Goal: Transaction & Acquisition: Purchase product/service

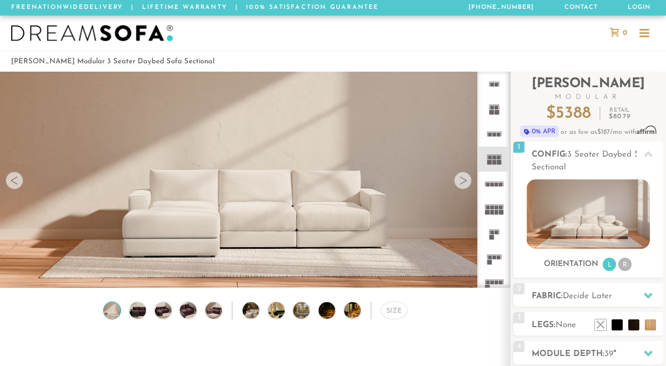
scroll to position [11758, 666]
click at [467, 178] on div at bounding box center [463, 180] width 18 height 18
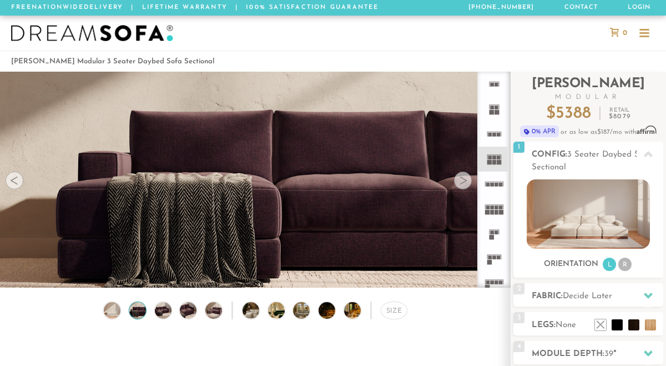
click at [467, 178] on div at bounding box center [463, 180] width 18 height 18
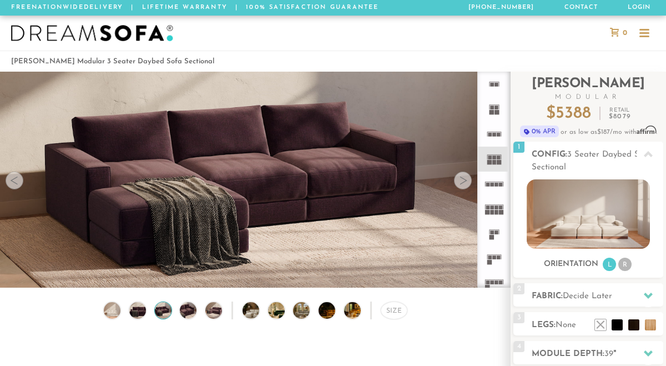
click at [467, 178] on div at bounding box center [463, 180] width 18 height 18
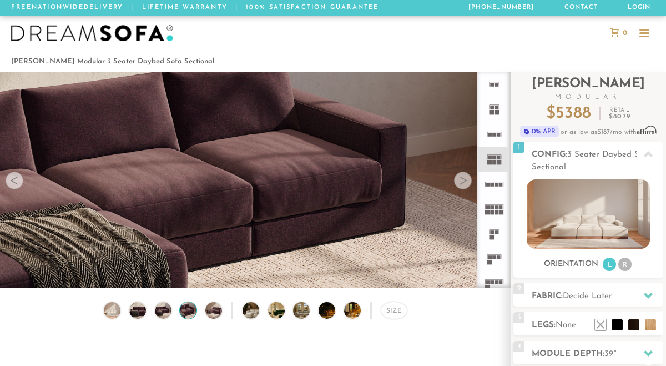
click at [467, 178] on div at bounding box center [463, 180] width 18 height 18
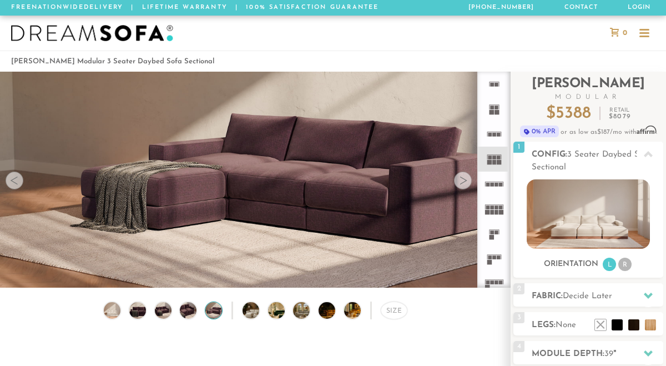
click at [467, 178] on div at bounding box center [463, 180] width 18 height 18
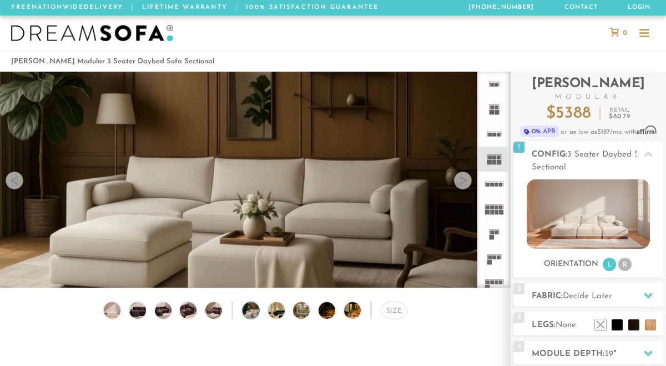
click at [467, 178] on div at bounding box center [463, 180] width 18 height 18
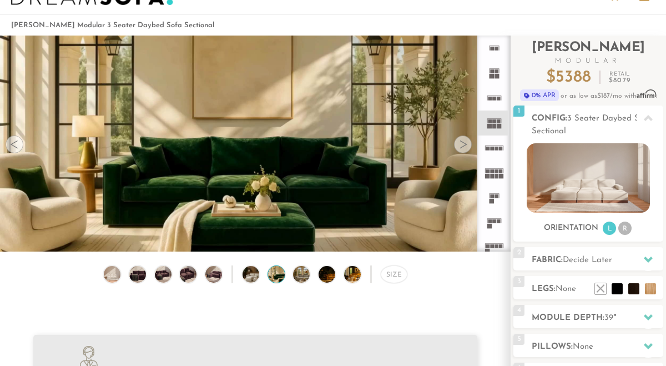
scroll to position [90, 0]
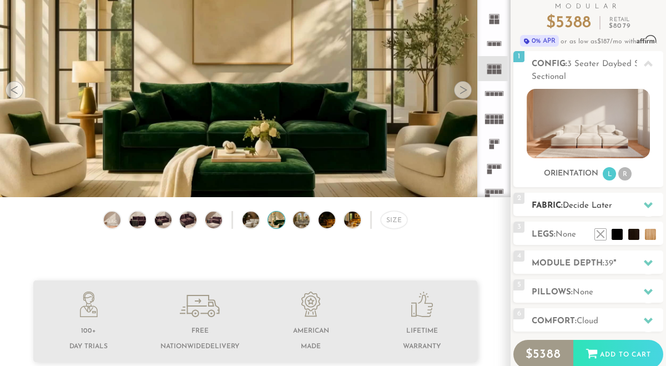
click at [606, 205] on span "Decide Later" at bounding box center [586, 205] width 49 height 8
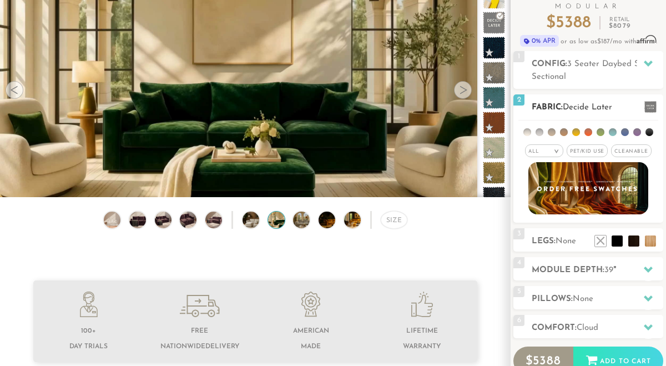
click at [586, 133] on li at bounding box center [588, 132] width 8 height 8
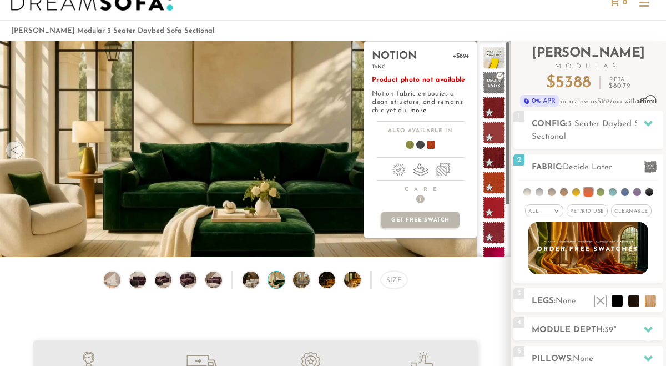
scroll to position [30, 0]
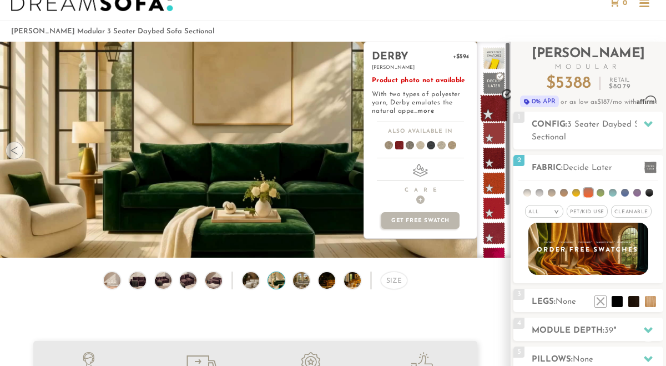
click at [498, 105] on span at bounding box center [494, 108] width 28 height 28
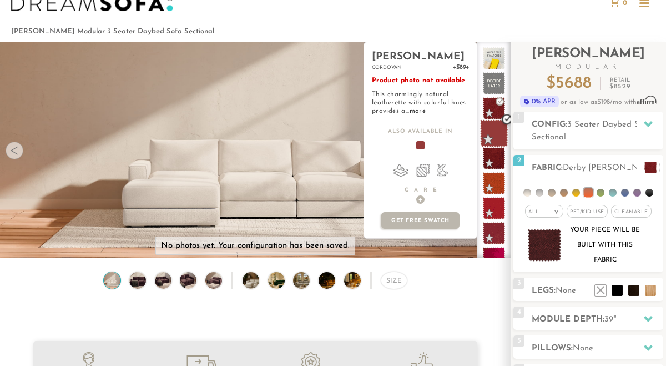
click at [499, 137] on span at bounding box center [494, 133] width 28 height 28
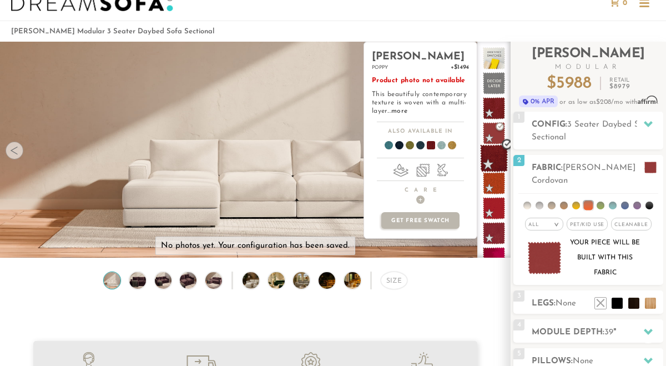
click at [499, 156] on span at bounding box center [494, 158] width 28 height 28
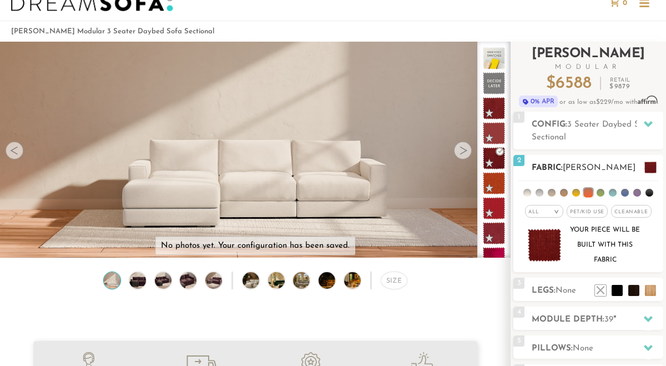
click at [611, 191] on li at bounding box center [613, 193] width 8 height 8
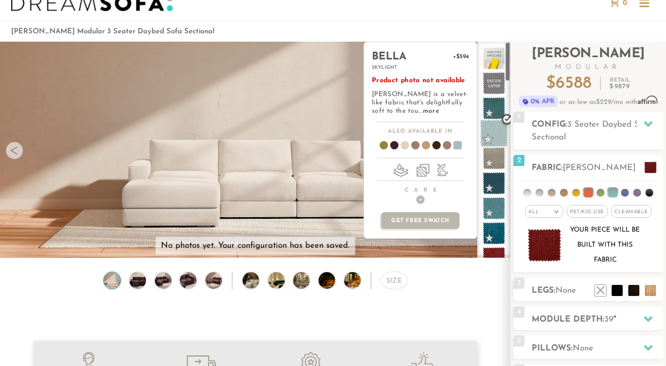
click at [500, 135] on span at bounding box center [494, 133] width 28 height 28
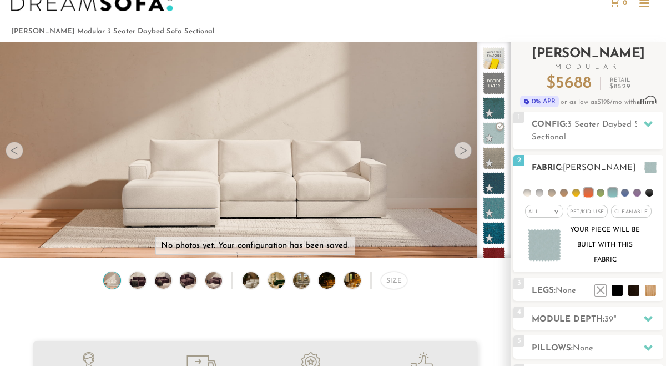
click at [651, 191] on li at bounding box center [649, 193] width 8 height 8
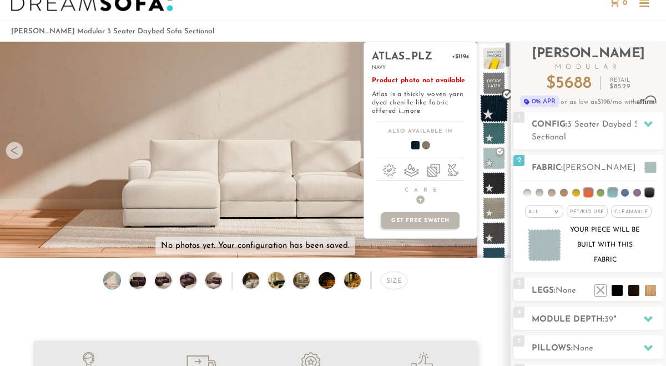
click at [496, 107] on span at bounding box center [494, 108] width 28 height 28
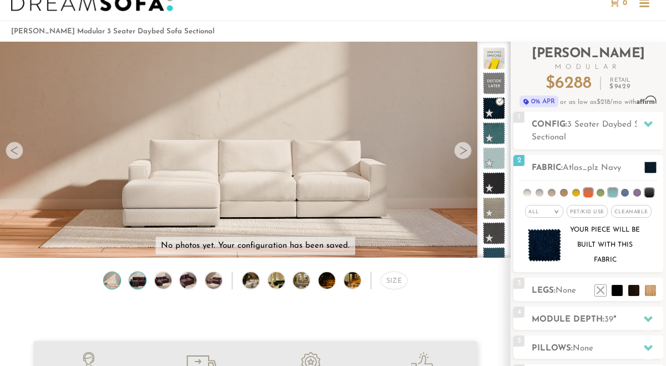
click at [137, 281] on img at bounding box center [138, 280] width 20 height 17
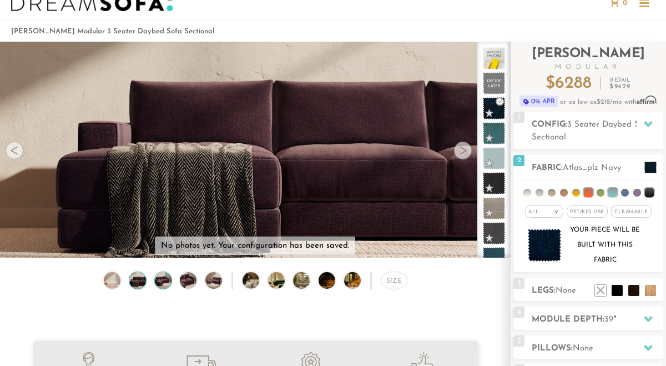
click at [158, 282] on img at bounding box center [163, 280] width 20 height 17
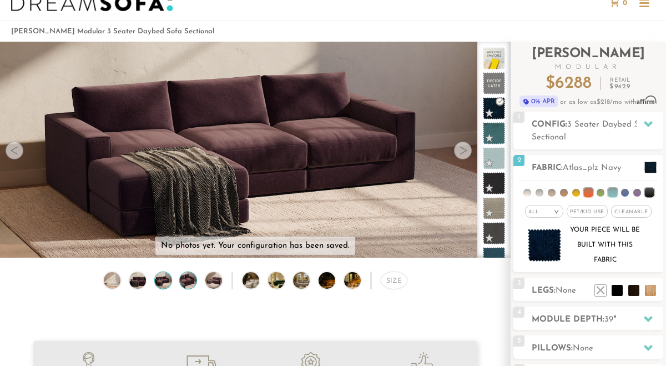
click at [184, 282] on img at bounding box center [188, 280] width 20 height 17
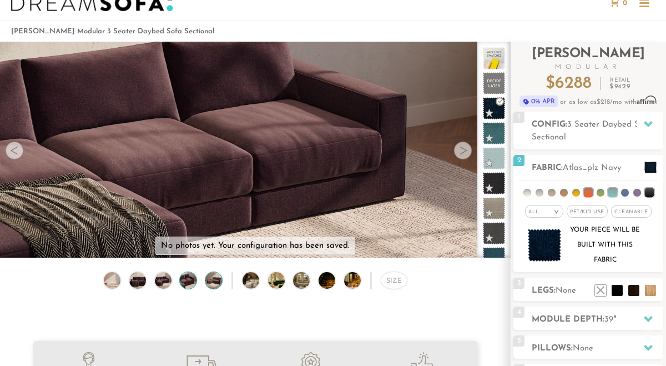
click at [214, 277] on img at bounding box center [214, 280] width 20 height 17
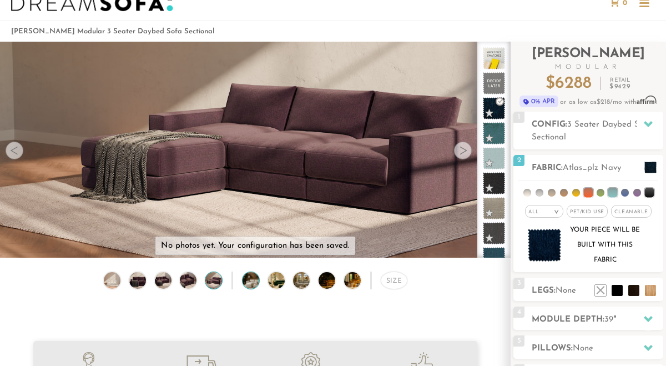
click at [249, 277] on img at bounding box center [256, 280] width 29 height 17
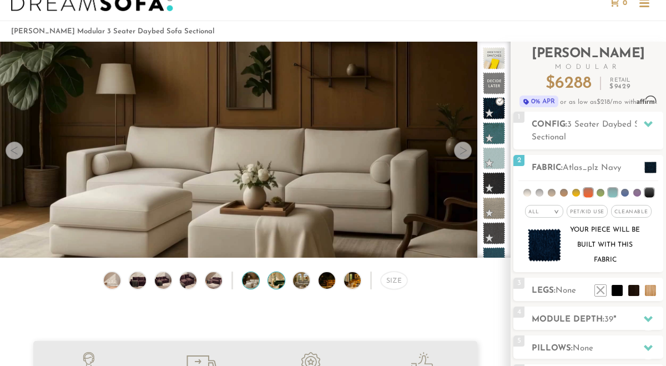
click at [277, 280] on img at bounding box center [282, 280] width 29 height 17
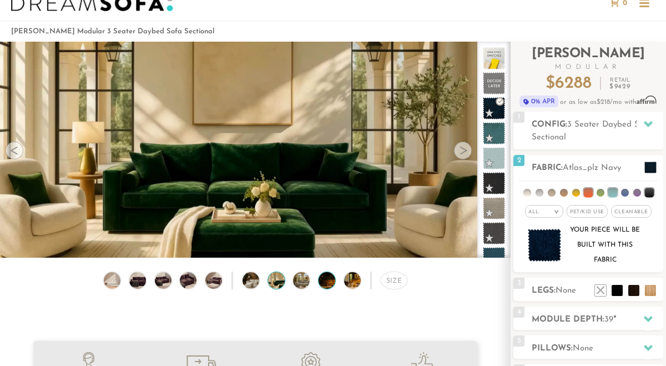
click at [323, 281] on img at bounding box center [332, 280] width 29 height 17
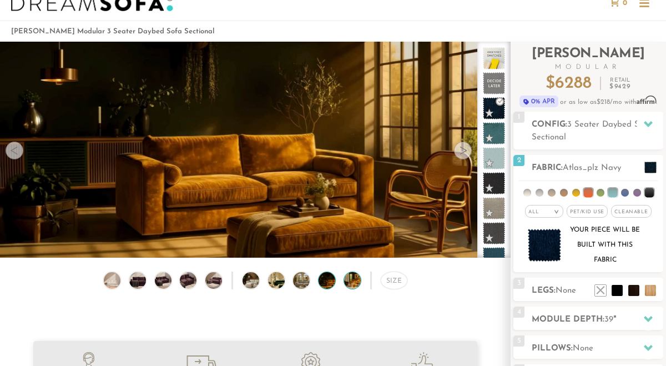
click at [354, 278] on img at bounding box center [358, 280] width 29 height 17
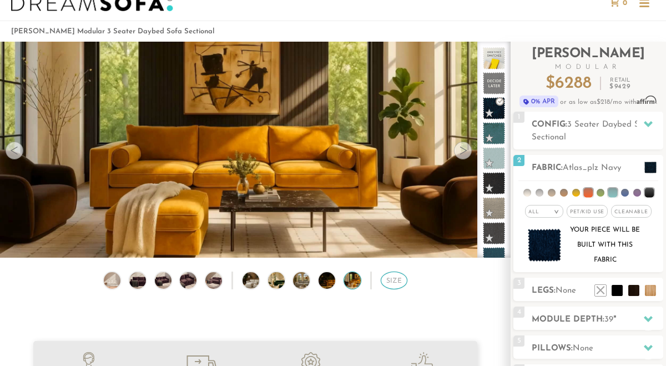
click at [388, 281] on div "Size" at bounding box center [394, 280] width 27 height 18
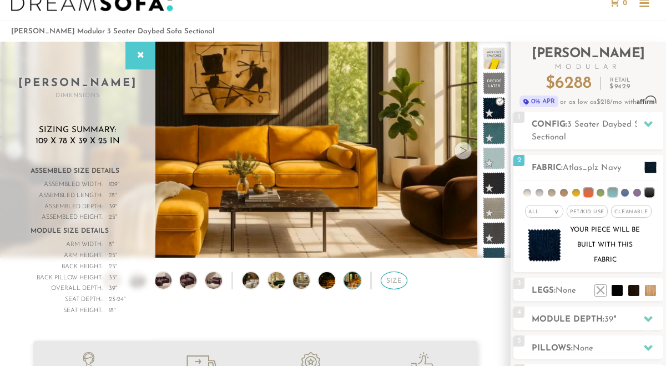
click at [388, 281] on div "Size" at bounding box center [394, 280] width 27 height 18
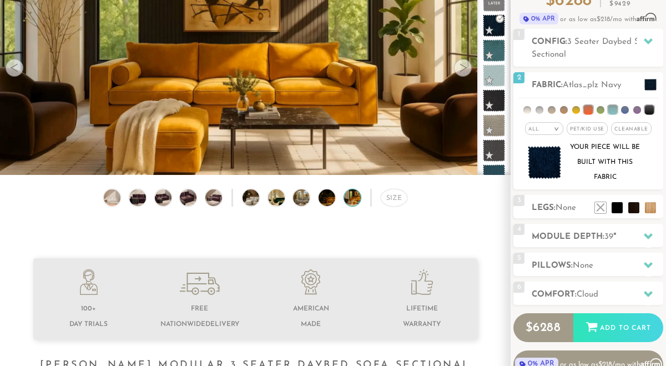
scroll to position [58, 0]
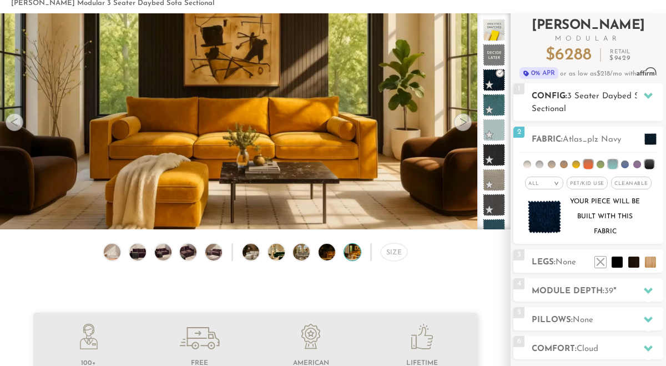
click at [646, 95] on icon at bounding box center [647, 96] width 9 height 6
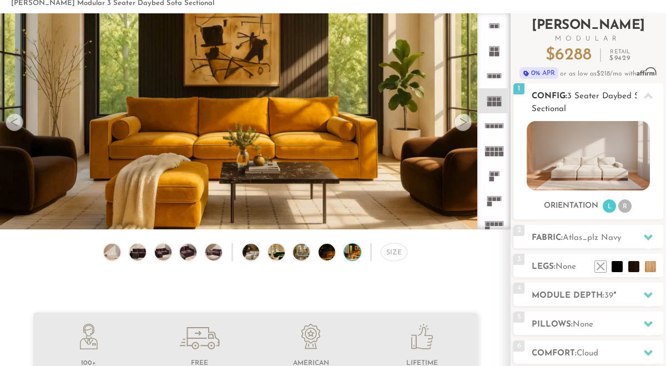
click at [646, 95] on icon at bounding box center [647, 96] width 9 height 6
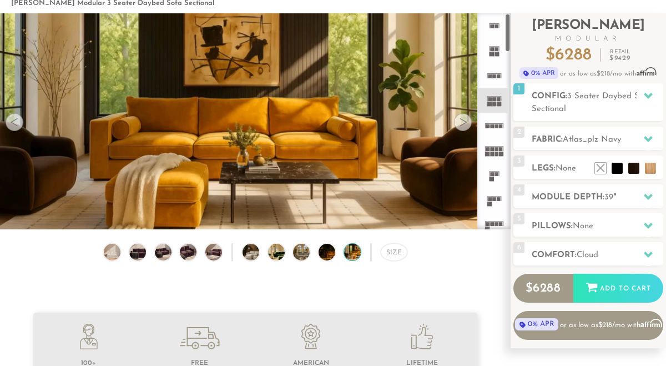
click at [466, 123] on div at bounding box center [463, 122] width 18 height 18
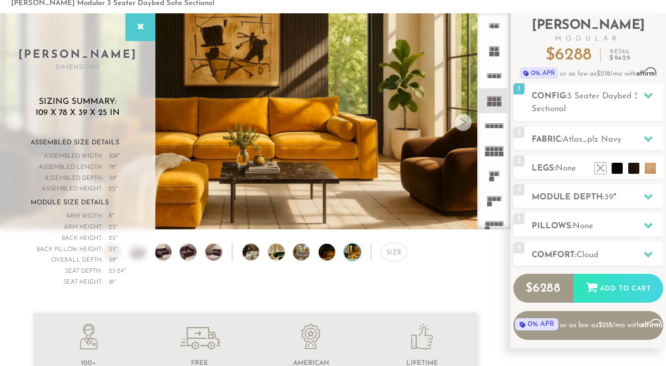
click at [466, 123] on div at bounding box center [463, 122] width 18 height 18
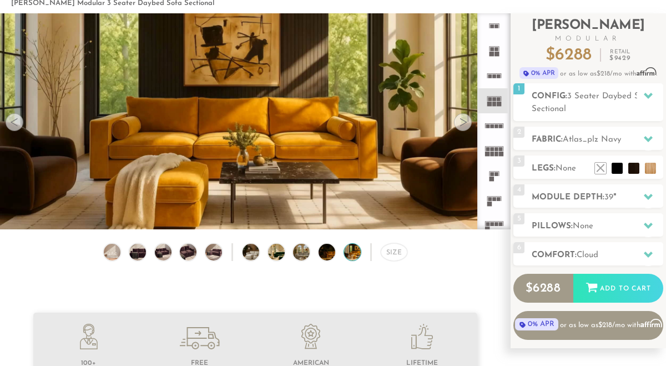
click at [464, 120] on div at bounding box center [463, 122] width 18 height 18
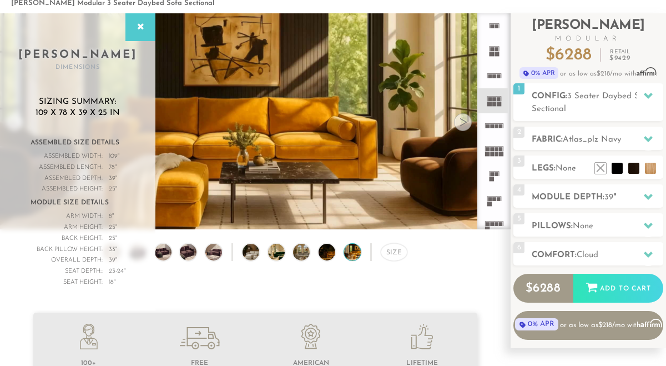
click at [464, 121] on div at bounding box center [463, 122] width 18 height 18
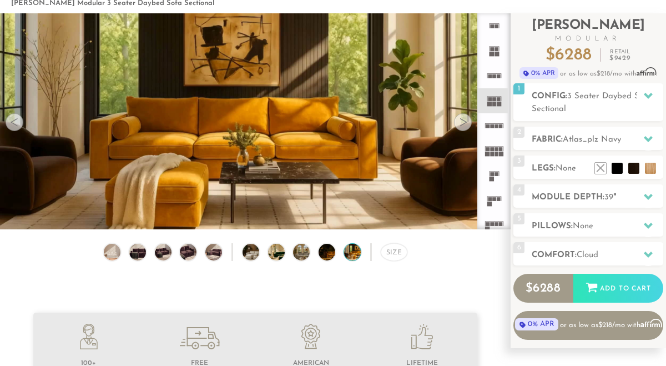
click at [14, 120] on div at bounding box center [15, 122] width 18 height 18
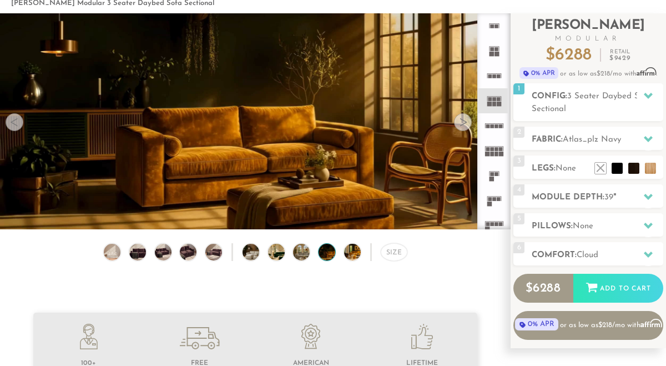
click at [14, 120] on div at bounding box center [15, 122] width 18 height 18
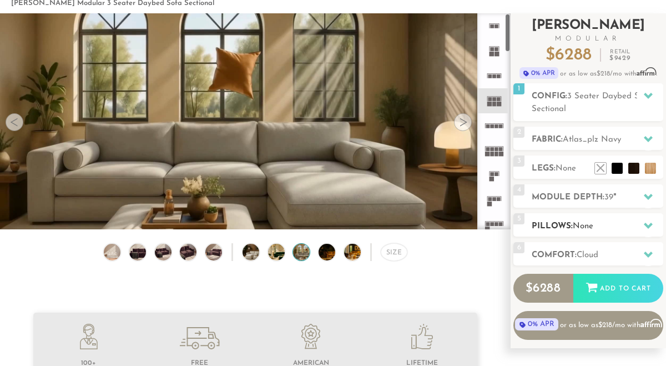
click at [596, 225] on h2 "Pillows: None" at bounding box center [596, 226] width 131 height 13
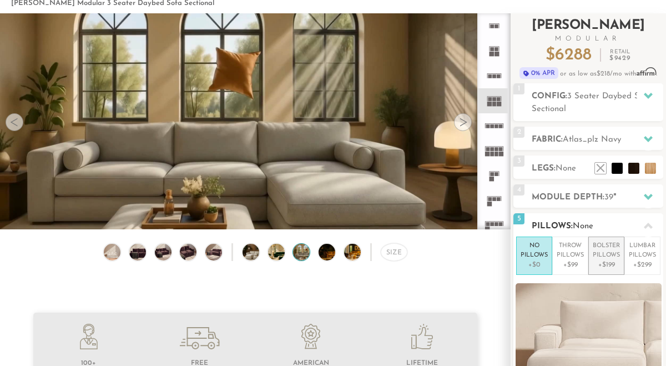
scroll to position [92, 0]
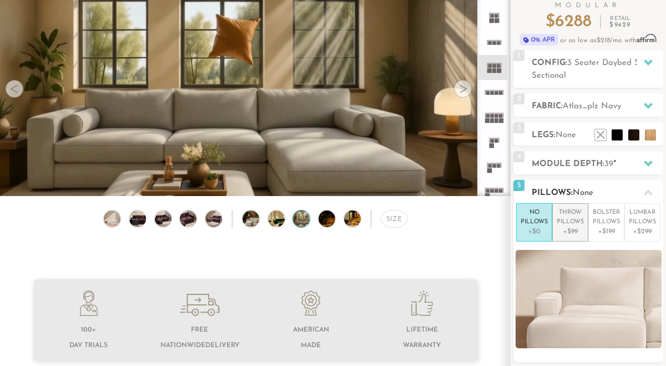
click at [567, 226] on p "+$99" at bounding box center [569, 231] width 27 height 10
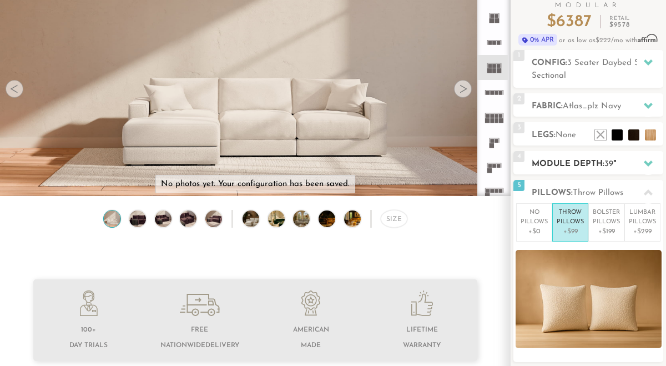
click at [580, 164] on h2 "Module Depth: 39 "" at bounding box center [596, 164] width 131 height 13
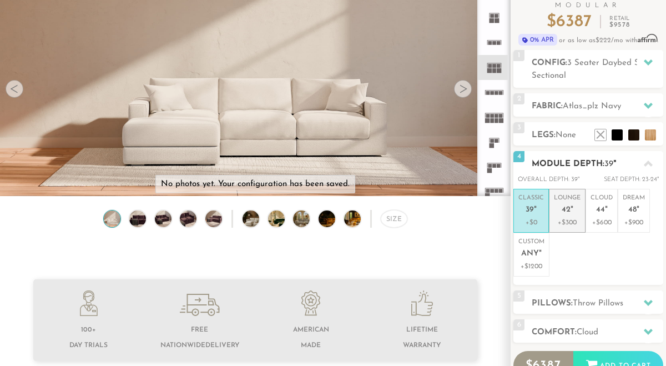
click at [569, 223] on p "+$300" at bounding box center [567, 222] width 27 height 10
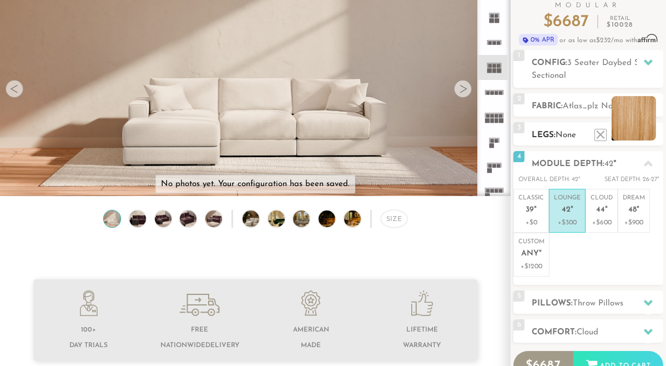
click at [632, 135] on li at bounding box center [633, 118] width 44 height 44
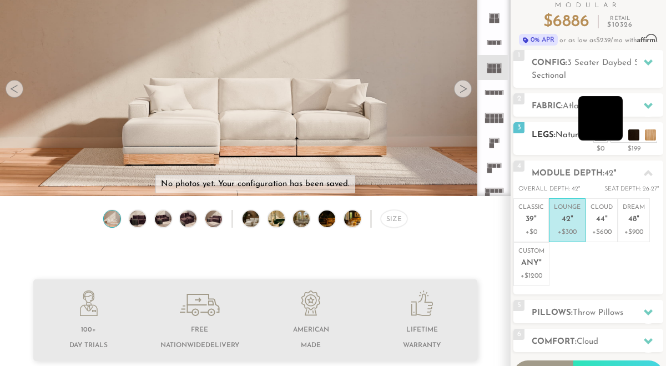
click at [620, 131] on li at bounding box center [600, 118] width 44 height 44
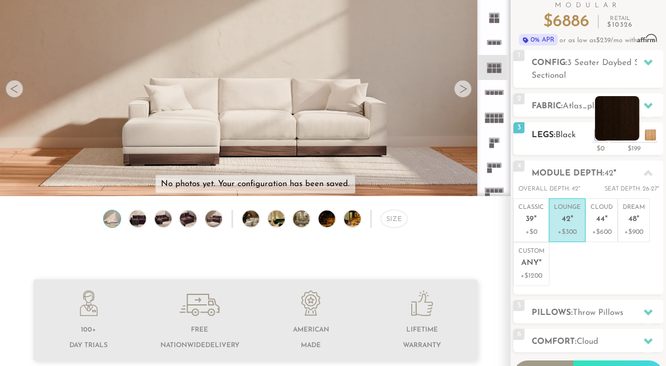
click at [634, 132] on li at bounding box center [617, 118] width 44 height 44
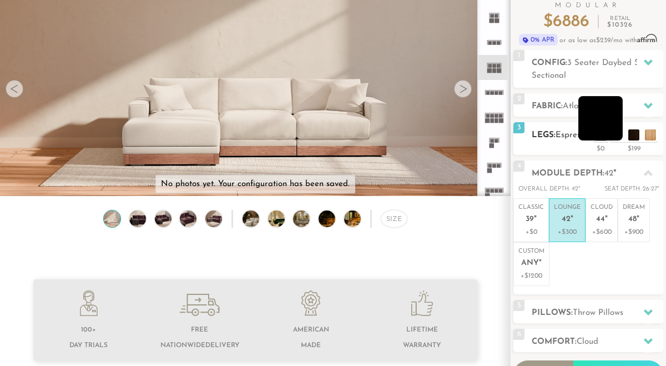
click at [616, 133] on li at bounding box center [600, 118] width 44 height 44
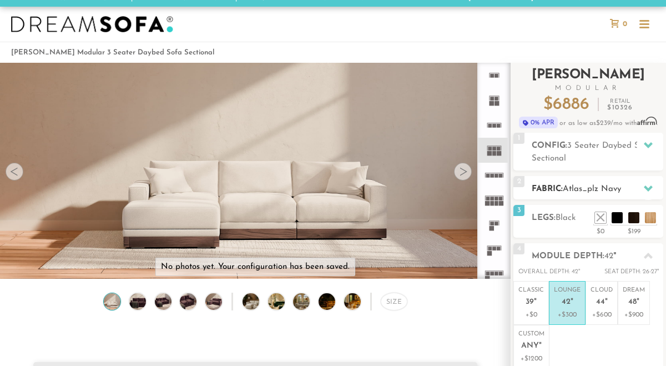
scroll to position [14, 0]
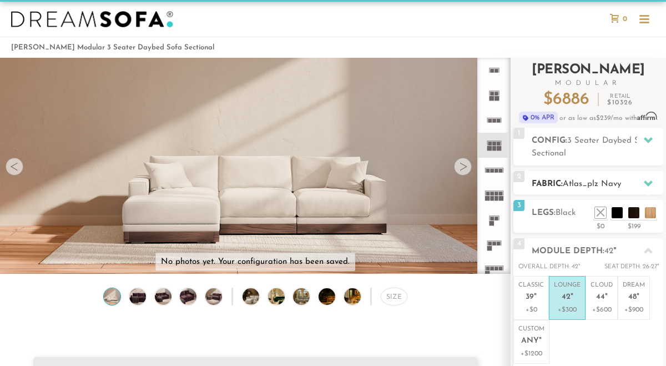
click at [590, 186] on span "Atlas_plz Navy" at bounding box center [591, 184] width 58 height 8
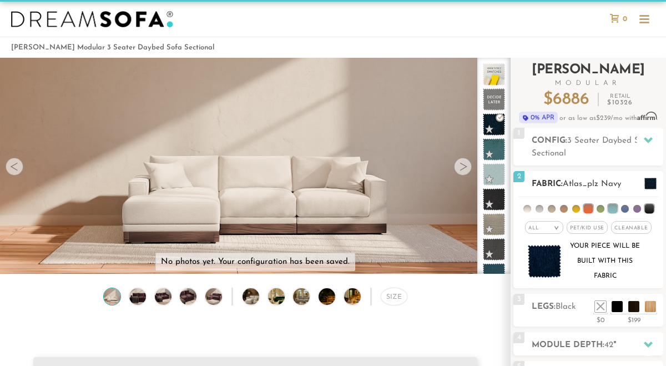
click at [599, 207] on li at bounding box center [600, 209] width 8 height 8
click at [599, 207] on li at bounding box center [600, 208] width 9 height 9
click at [589, 207] on li at bounding box center [588, 208] width 9 height 9
click at [611, 206] on li at bounding box center [612, 208] width 9 height 9
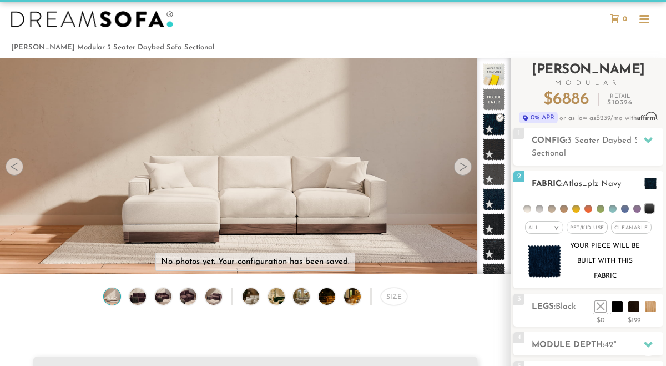
click at [623, 207] on li at bounding box center [625, 209] width 8 height 8
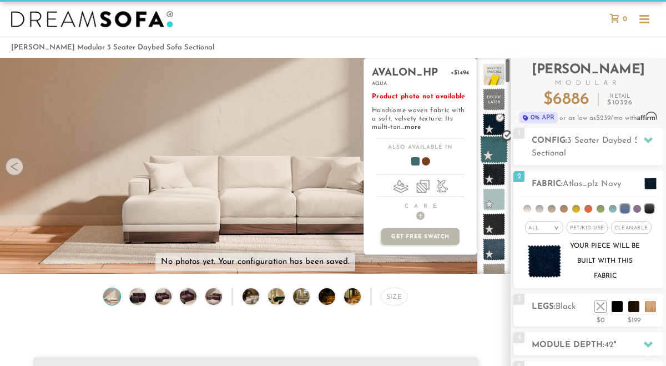
click at [498, 147] on span at bounding box center [494, 149] width 28 height 28
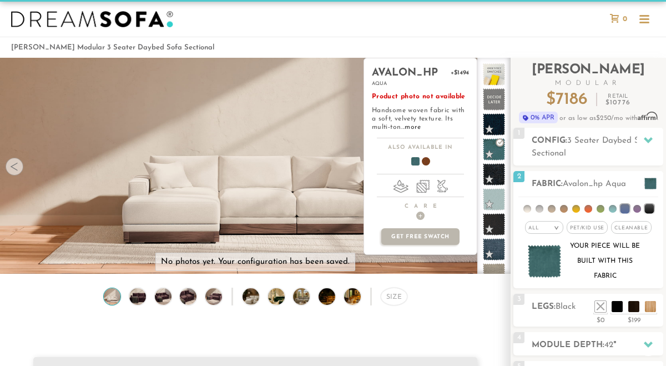
click at [415, 160] on span at bounding box center [410, 163] width 43 height 41
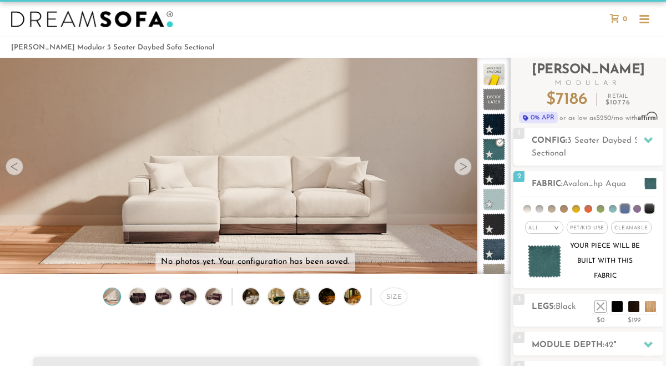
click at [468, 26] on div at bounding box center [333, 19] width 666 height 35
click at [646, 208] on li at bounding box center [649, 208] width 9 height 9
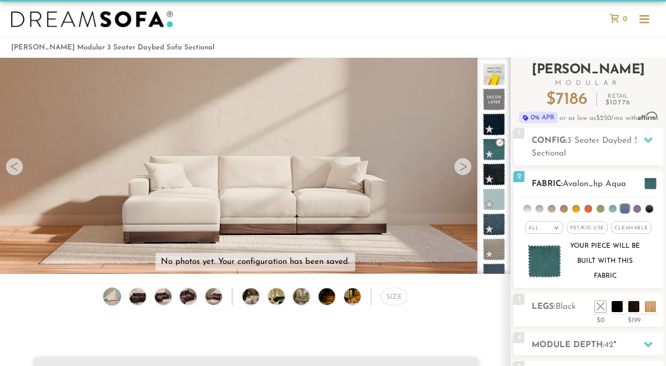
click at [650, 185] on span at bounding box center [650, 184] width 12 height 12
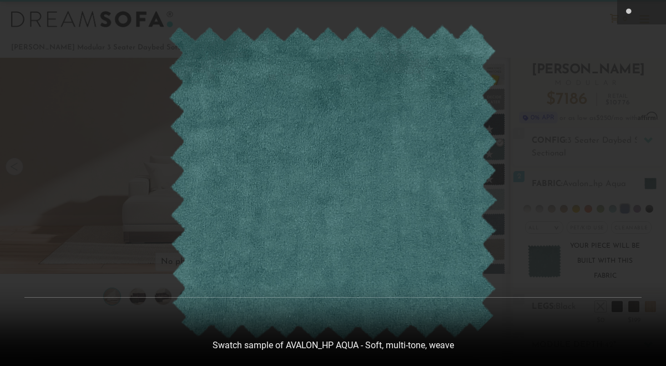
click at [580, 313] on div at bounding box center [333, 183] width 666 height 366
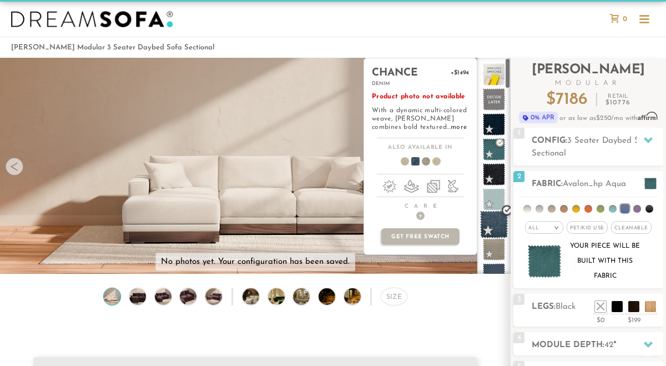
click at [488, 229] on span at bounding box center [494, 224] width 28 height 28
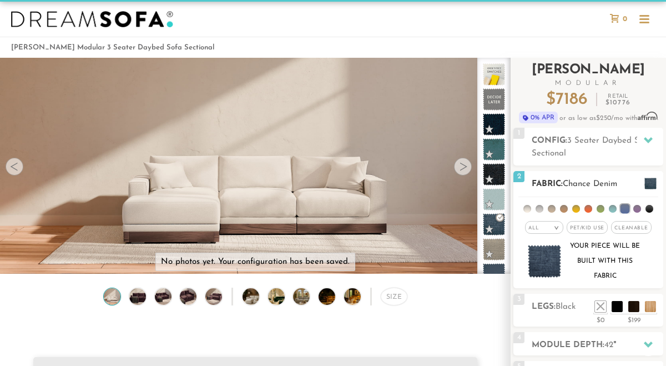
click at [645, 207] on li at bounding box center [649, 209] width 8 height 8
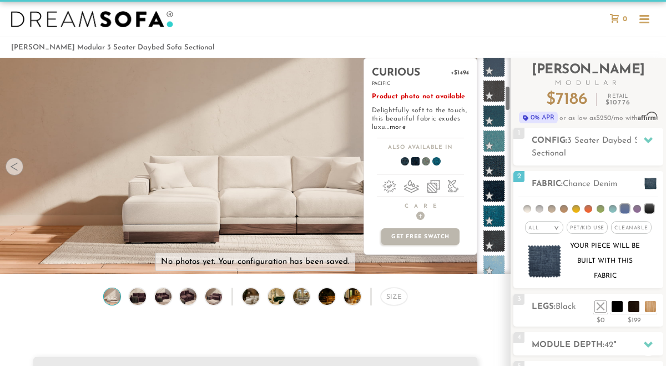
scroll to position [402, 0]
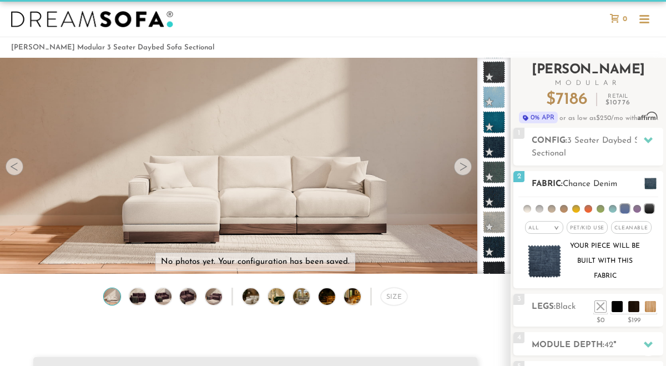
click at [626, 207] on li at bounding box center [624, 208] width 9 height 9
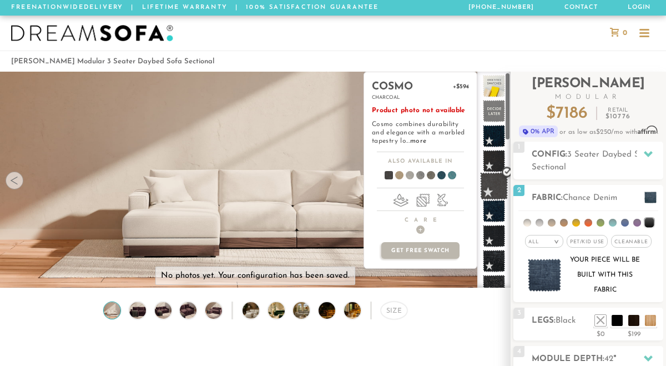
scroll to position [3, 0]
click at [500, 182] on span at bounding box center [494, 185] width 28 height 28
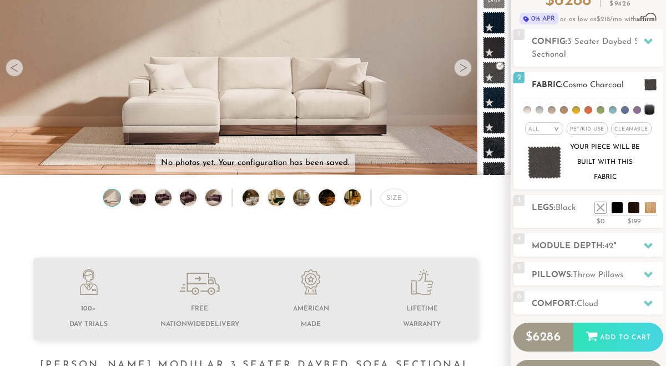
scroll to position [166, 0]
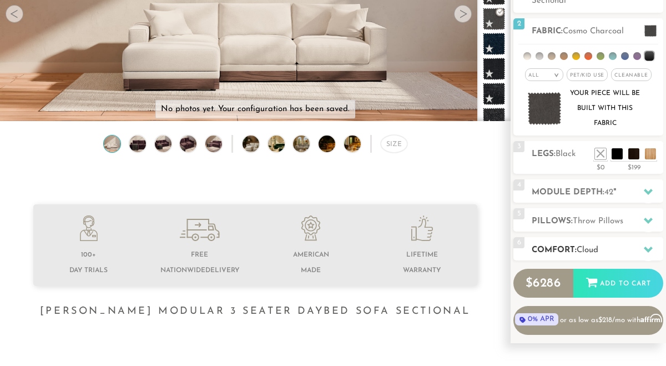
click at [554, 250] on h2 "Comfort: the Cloud" at bounding box center [596, 250] width 131 height 13
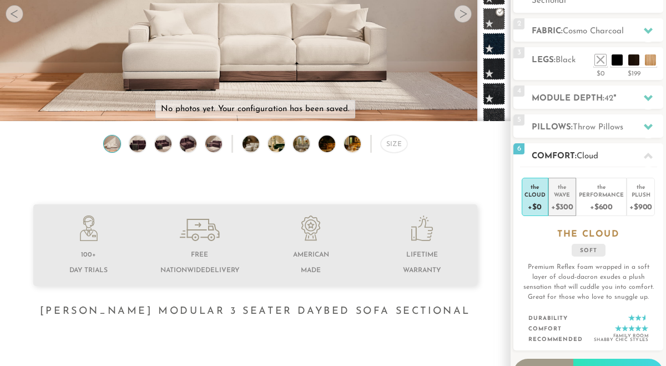
click at [567, 196] on div "Wave" at bounding box center [562, 194] width 22 height 8
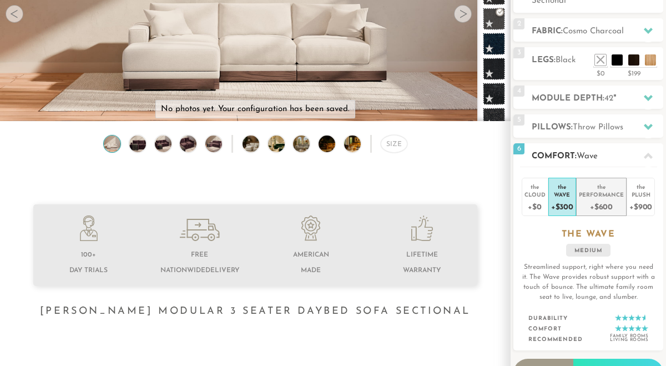
click at [600, 202] on div "+$600" at bounding box center [601, 206] width 45 height 16
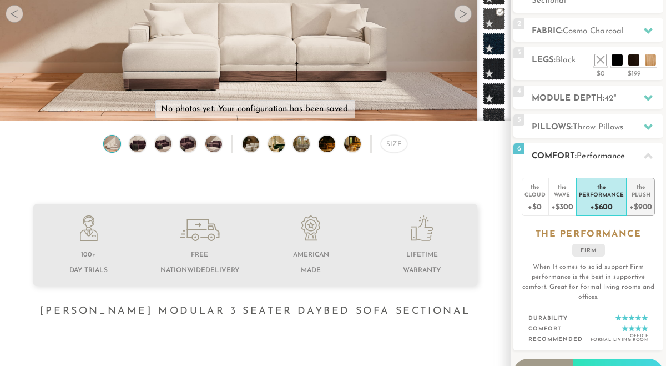
click at [646, 201] on div "+$900" at bounding box center [640, 206] width 23 height 16
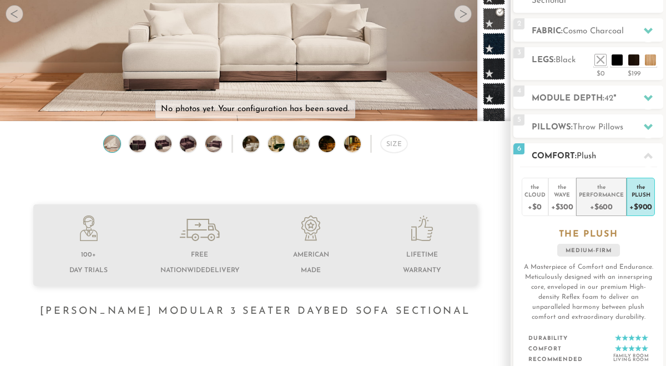
click at [609, 199] on div "+$600" at bounding box center [601, 206] width 45 height 16
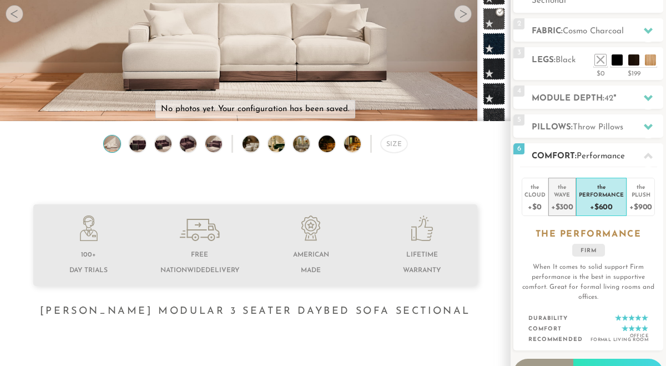
click at [564, 199] on div "+$300" at bounding box center [562, 206] width 22 height 16
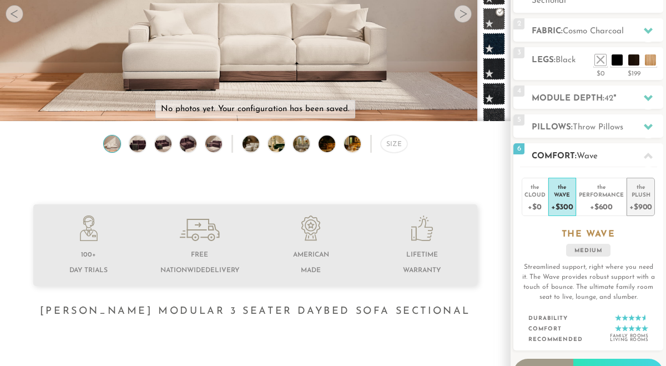
click at [642, 194] on div "Plush" at bounding box center [640, 194] width 23 height 8
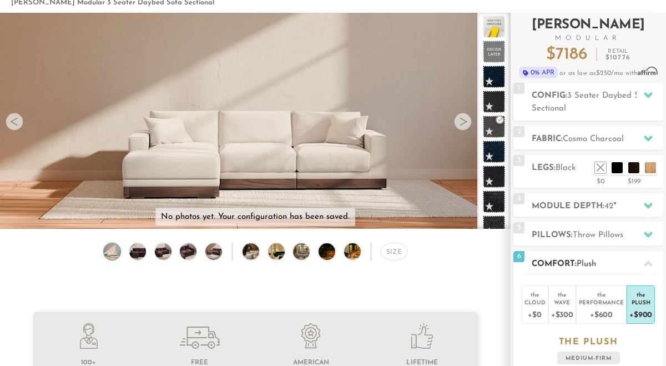
scroll to position [60, 0]
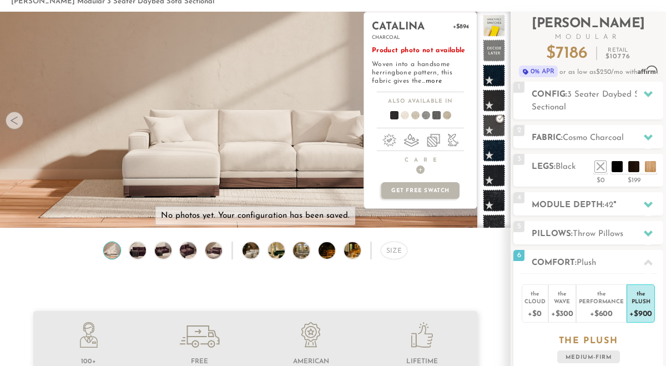
click at [435, 115] on span at bounding box center [431, 117] width 43 height 41
click at [425, 115] on span at bounding box center [421, 117] width 43 height 41
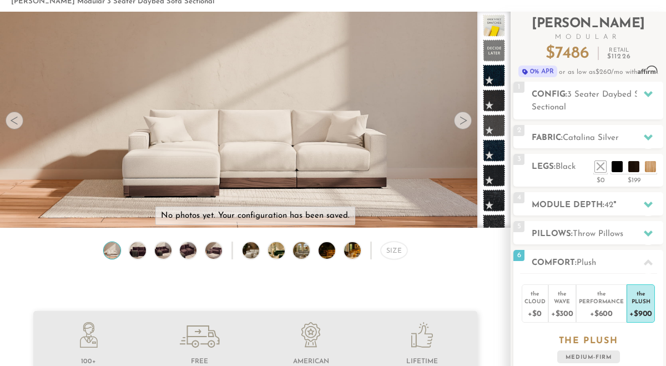
click at [464, 123] on div at bounding box center [463, 120] width 18 height 18
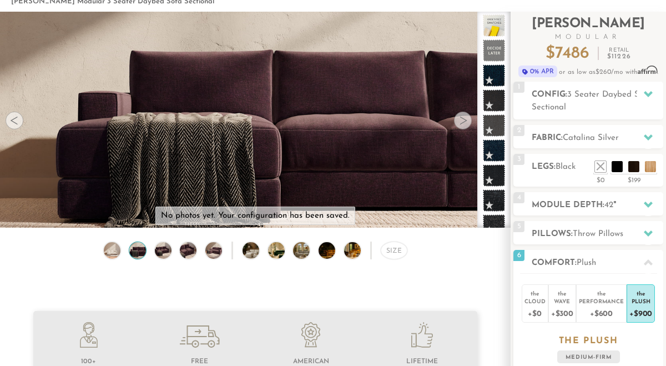
click at [17, 119] on div at bounding box center [15, 120] width 18 height 18
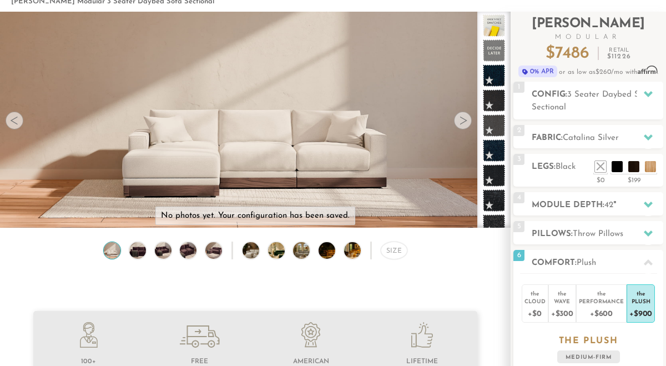
click at [17, 119] on div at bounding box center [15, 120] width 18 height 18
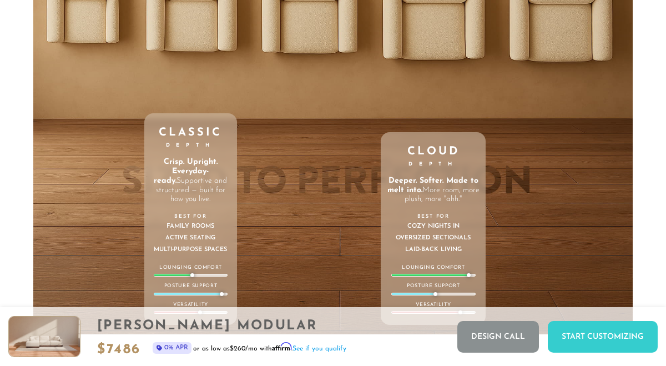
scroll to position [3501, 0]
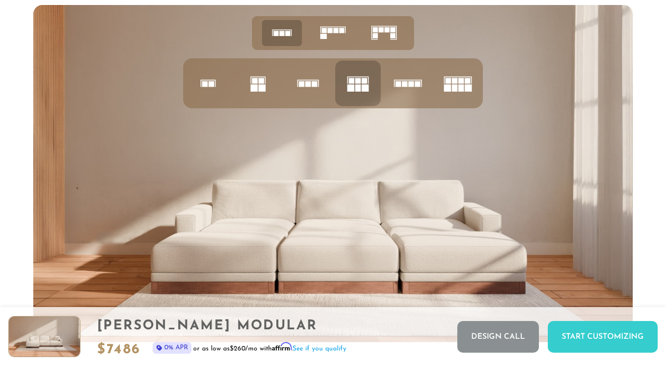
click at [404, 88] on icon at bounding box center [408, 83] width 38 height 38
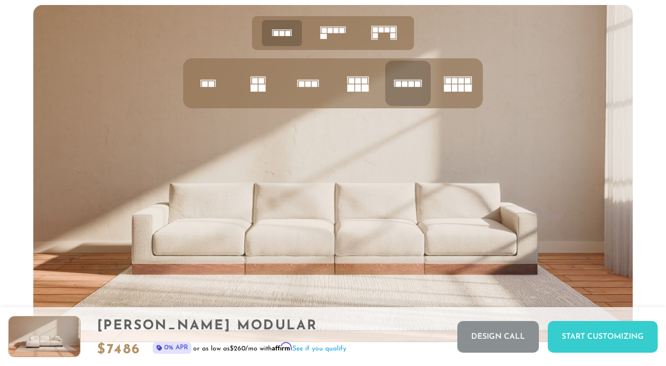
click at [364, 85] on rect at bounding box center [364, 87] width 7 height 7
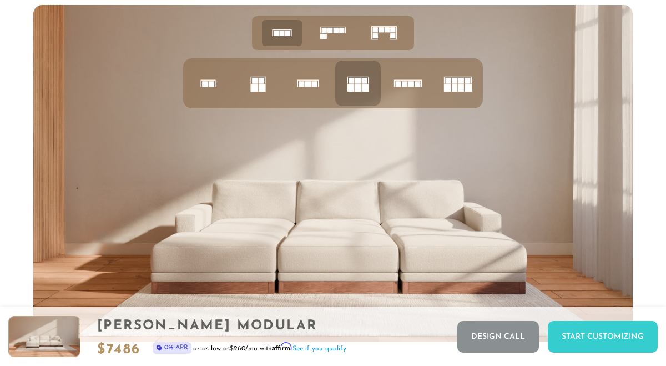
click at [472, 90] on icon at bounding box center [458, 83] width 38 height 38
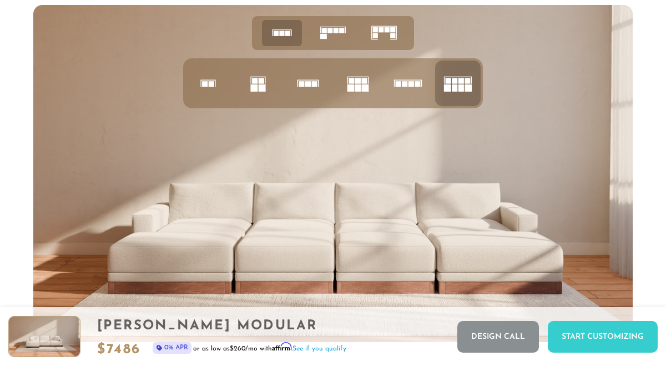
click at [368, 79] on icon at bounding box center [358, 83] width 38 height 38
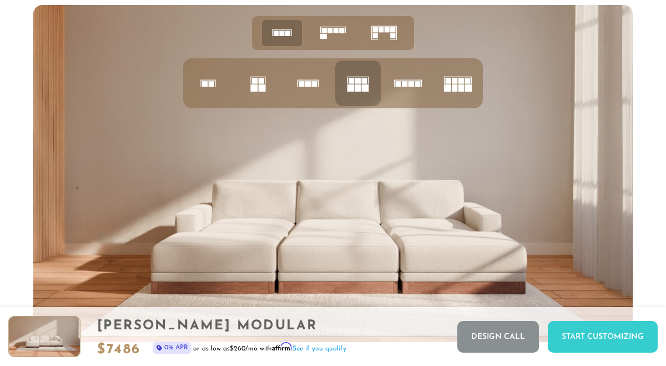
click at [302, 80] on icon at bounding box center [308, 83] width 38 height 38
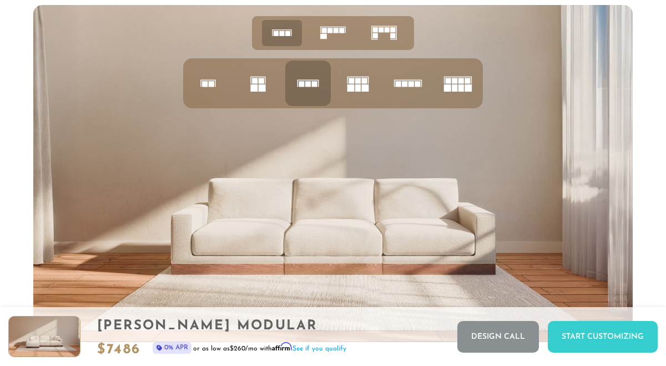
click at [261, 79] on rect at bounding box center [261, 81] width 6 height 6
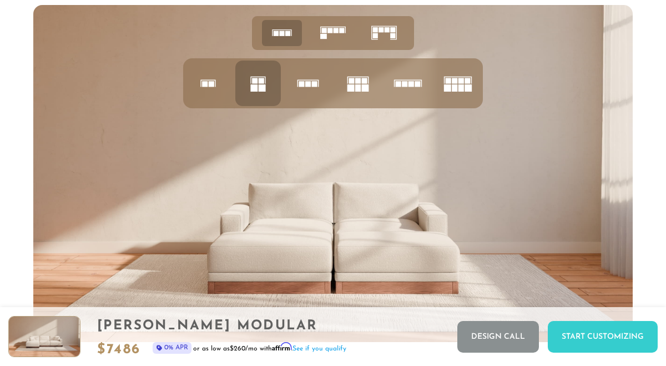
click at [306, 83] on rect at bounding box center [308, 84] width 6 height 6
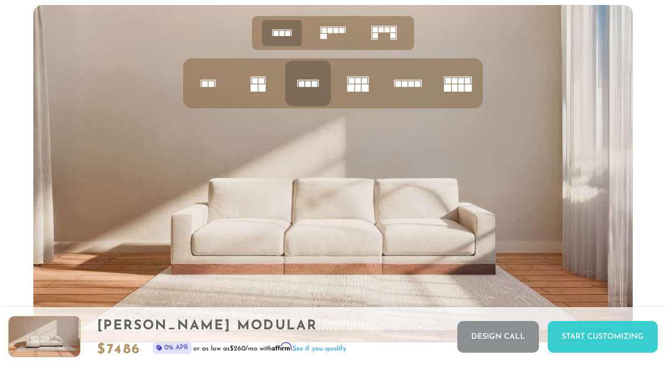
click at [392, 33] on icon at bounding box center [384, 33] width 34 height 34
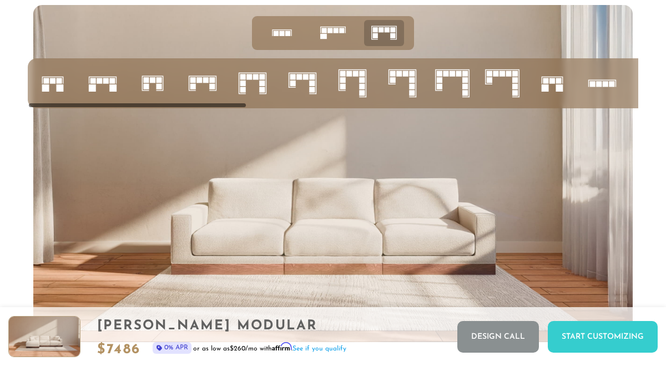
click at [259, 91] on icon at bounding box center [253, 83] width 38 height 38
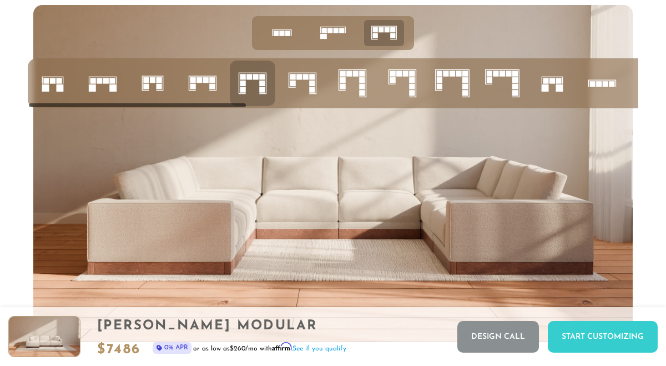
click at [324, 33] on rect at bounding box center [324, 30] width 5 height 5
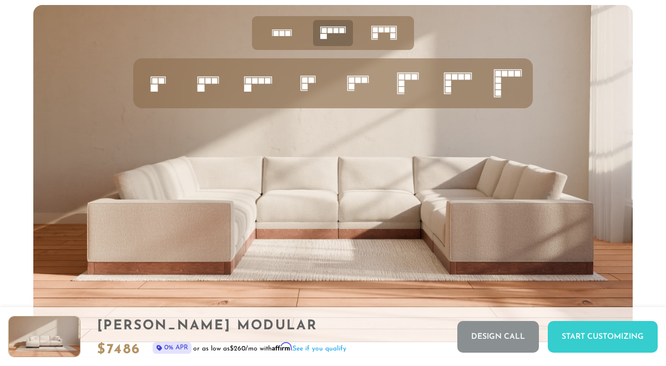
click at [289, 32] on rect at bounding box center [287, 33] width 5 height 5
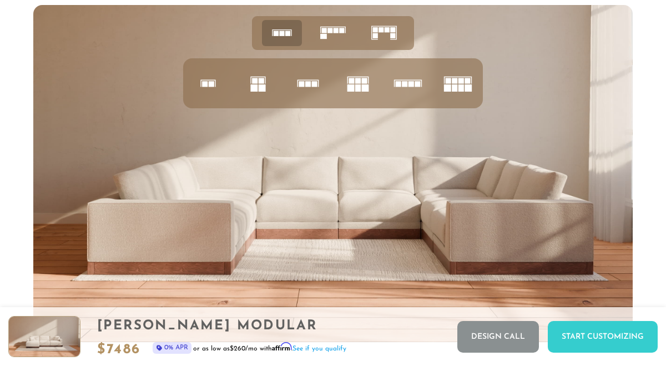
click at [359, 90] on rect at bounding box center [358, 87] width 6 height 7
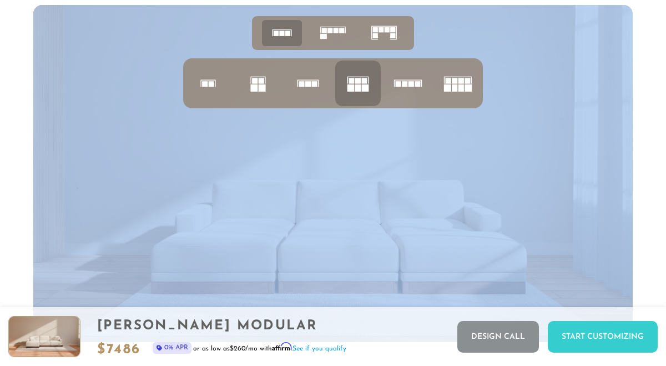
click at [351, 35] on li at bounding box center [333, 33] width 40 height 26
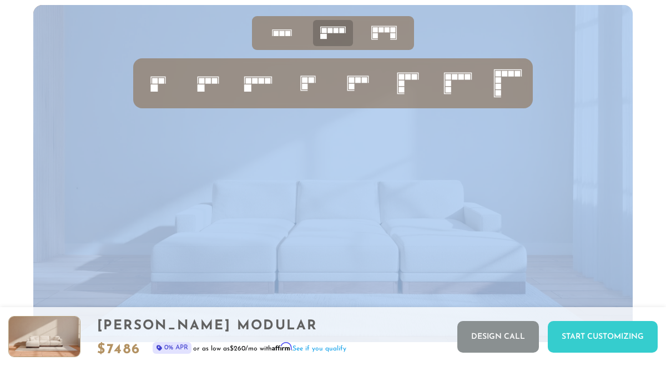
click at [258, 80] on rect at bounding box center [261, 81] width 6 height 6
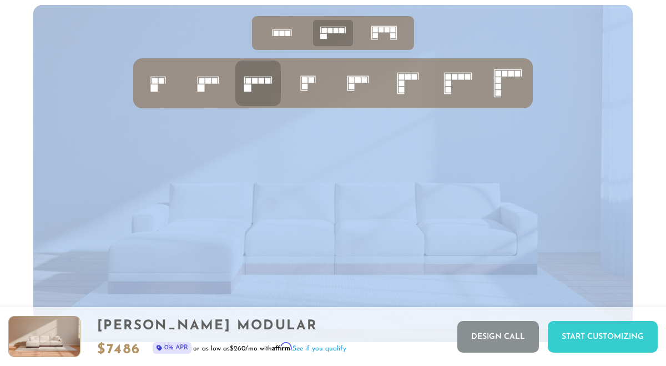
click at [353, 85] on rect at bounding box center [351, 87] width 6 height 6
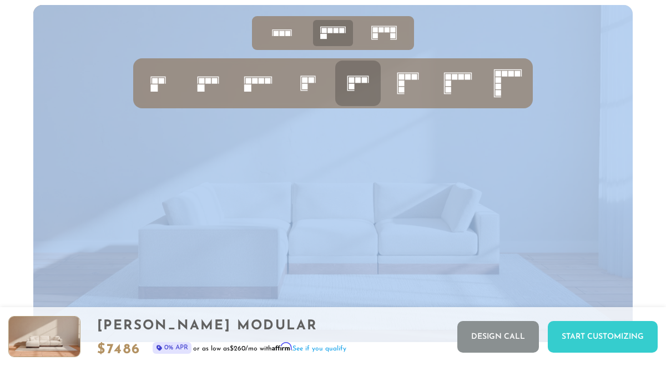
click at [291, 34] on rect at bounding box center [291, 34] width 1 height 6
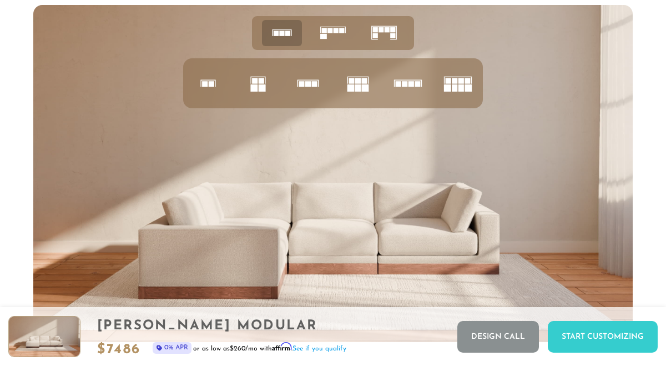
click at [83, 24] on div at bounding box center [333, 35] width 610 height 39
click at [323, 37] on rect at bounding box center [323, 36] width 7 height 5
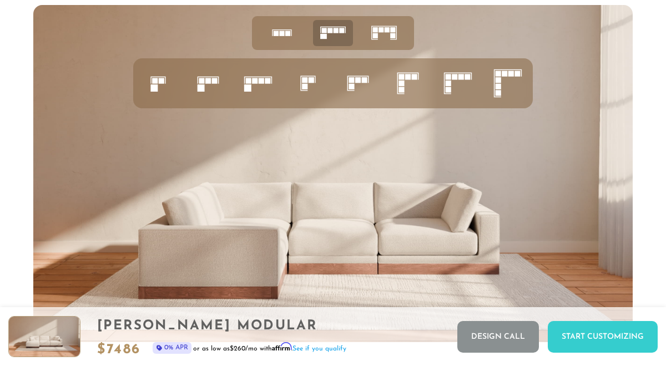
click at [204, 89] on rect at bounding box center [200, 87] width 7 height 7
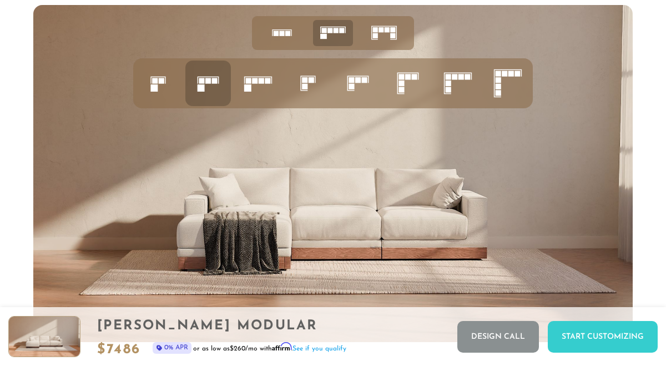
click at [263, 90] on icon at bounding box center [258, 83] width 38 height 38
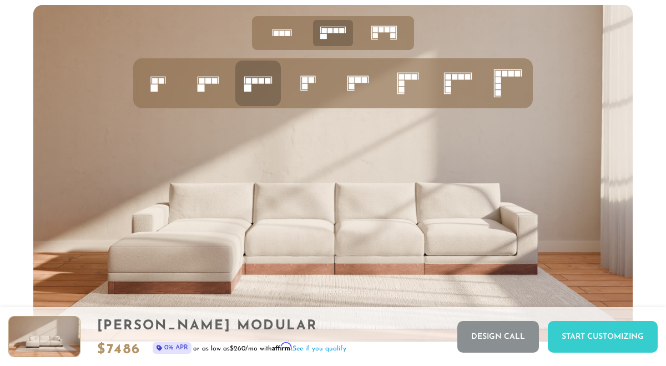
click at [215, 82] on rect at bounding box center [214, 81] width 6 height 6
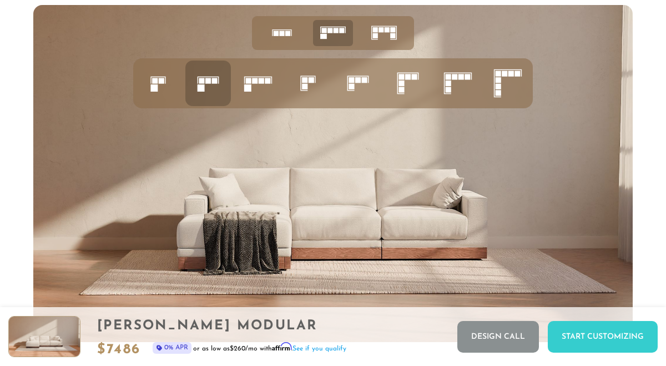
scroll to position [4087, 0]
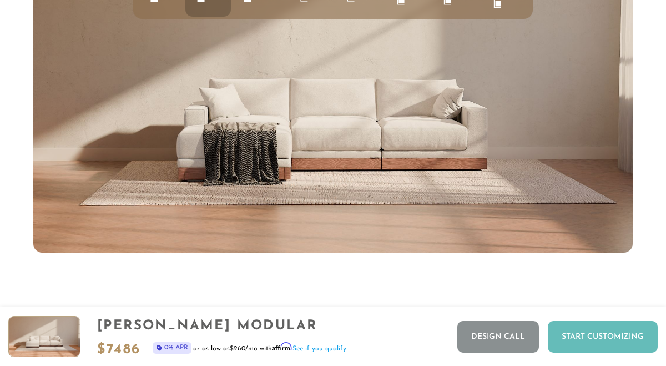
click at [590, 339] on div "Start Customizing" at bounding box center [603, 337] width 110 height 32
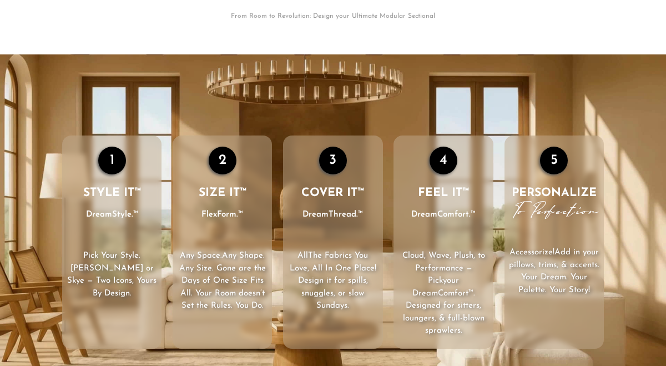
scroll to position [0, 0]
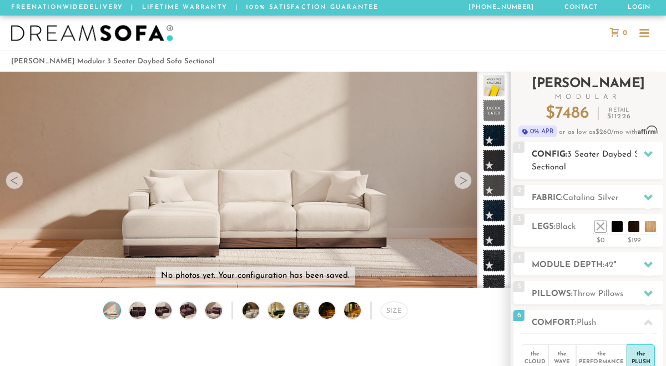
click at [521, 149] on span "1" at bounding box center [518, 146] width 11 height 11
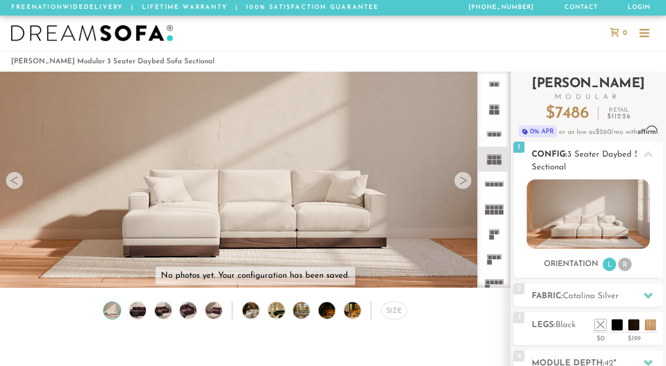
click at [626, 266] on li "R" at bounding box center [624, 263] width 13 height 13
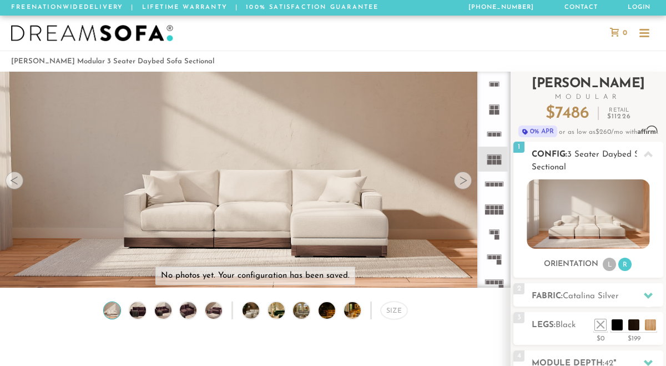
click at [608, 265] on li "L" at bounding box center [608, 263] width 13 height 13
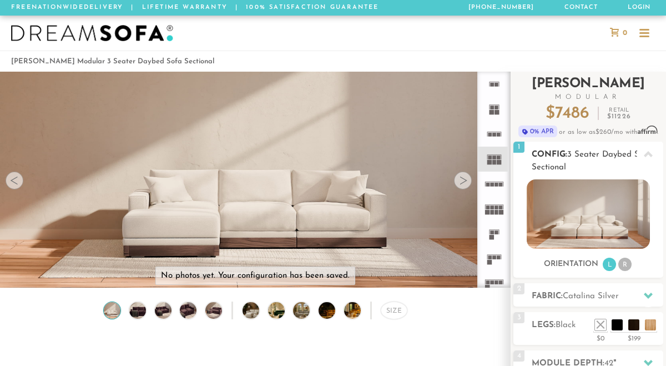
scroll to position [84, 0]
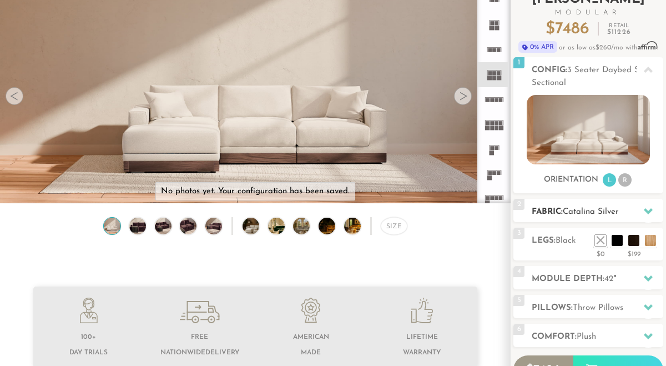
click at [607, 215] on span "Catalina Silver" at bounding box center [590, 211] width 56 height 8
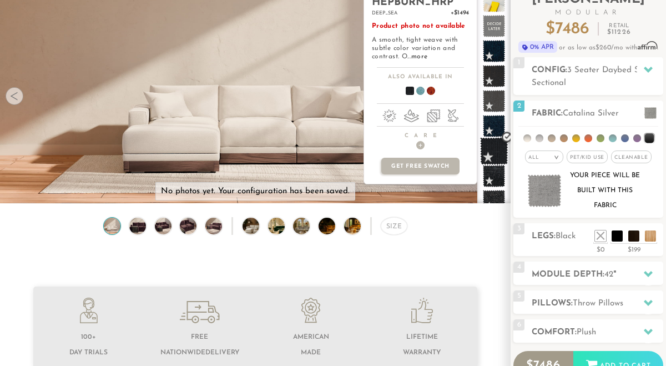
click at [497, 145] on span at bounding box center [494, 151] width 28 height 28
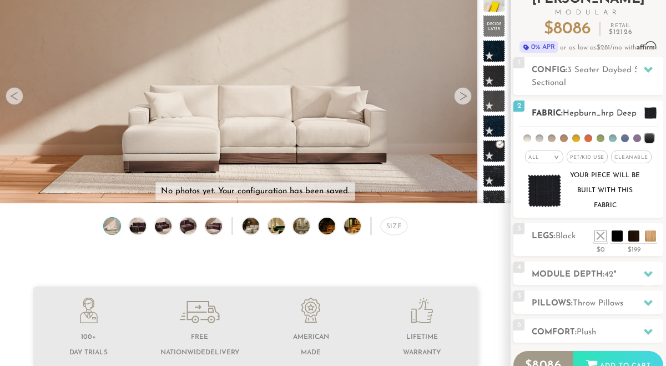
scroll to position [163, 0]
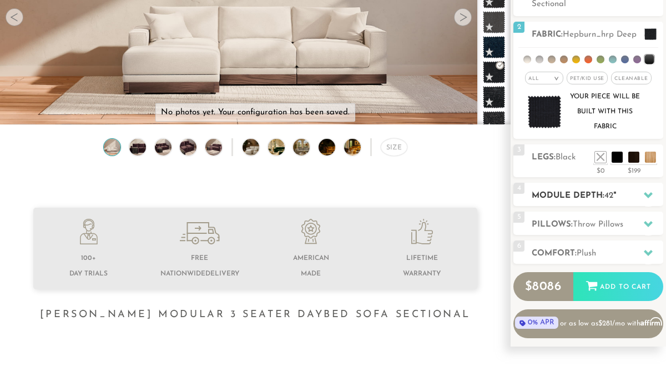
click at [578, 198] on h2 "Module Depth: 42 "" at bounding box center [596, 195] width 131 height 13
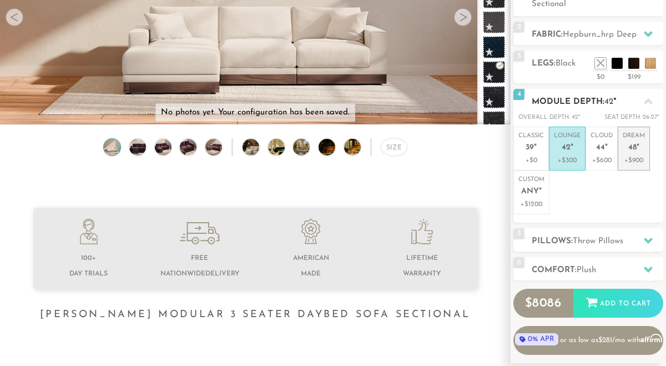
click at [637, 155] on p "+$900" at bounding box center [633, 160] width 22 height 10
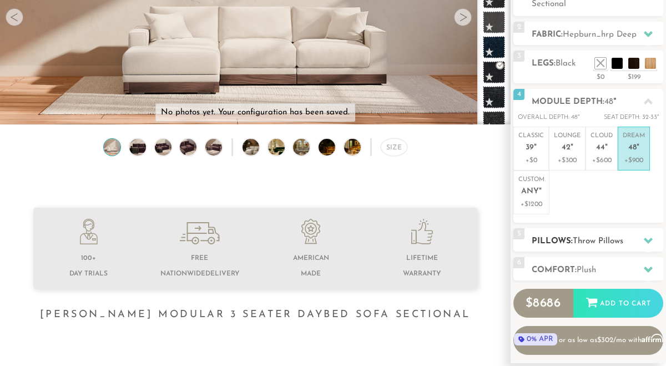
click at [603, 238] on span "Throw Pillows" at bounding box center [597, 241] width 50 height 8
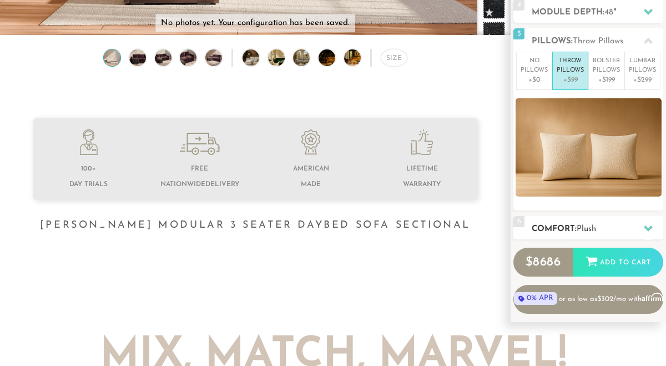
scroll to position [0, 0]
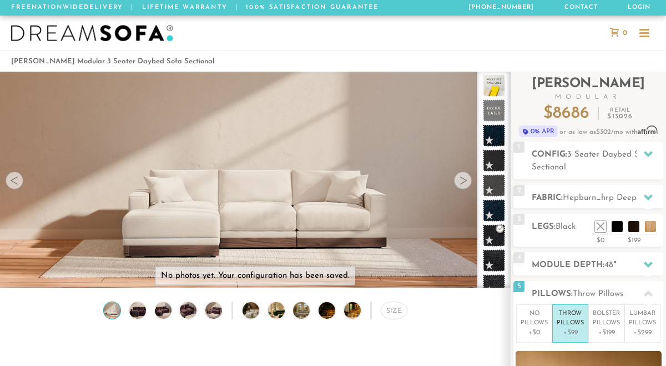
click at [114, 34] on img at bounding box center [92, 33] width 162 height 17
